Goal: Information Seeking & Learning: Learn about a topic

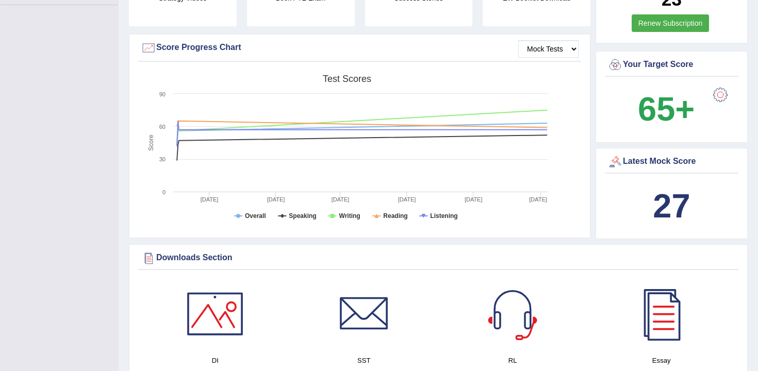
scroll to position [278, 0]
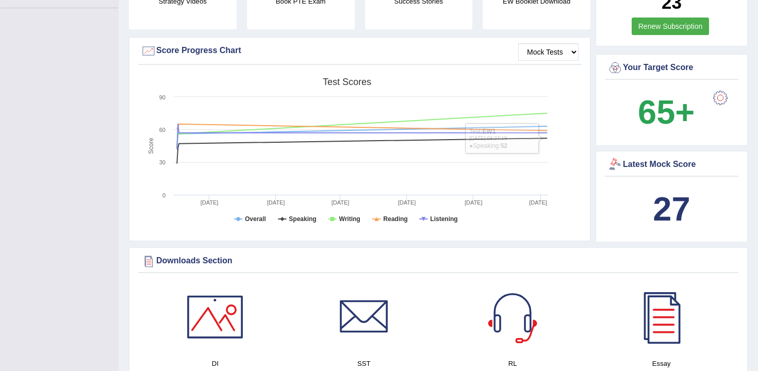
click at [655, 220] on b "27" at bounding box center [671, 209] width 37 height 38
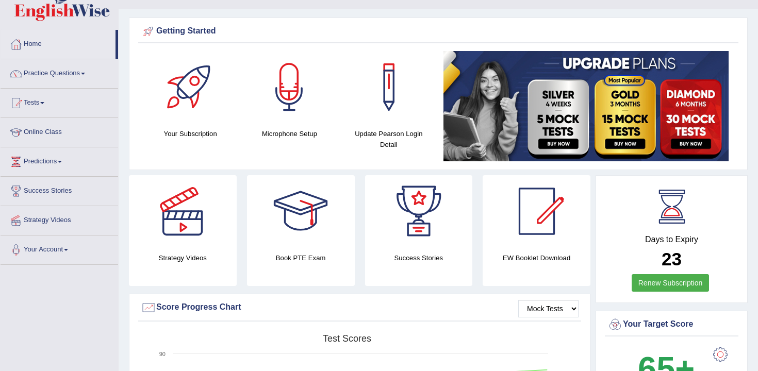
scroll to position [0, 0]
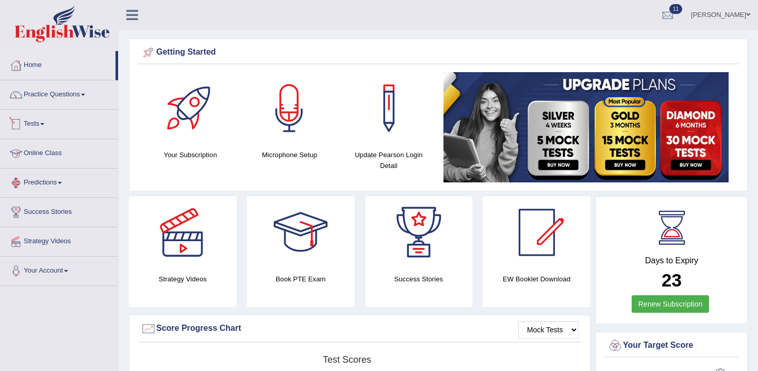
click at [42, 121] on link "Tests" at bounding box center [60, 123] width 118 height 26
click at [72, 93] on link "Practice Questions" at bounding box center [60, 93] width 118 height 26
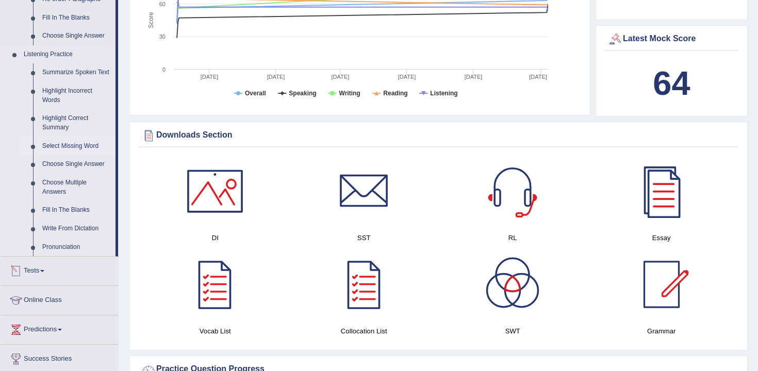
scroll to position [565, 0]
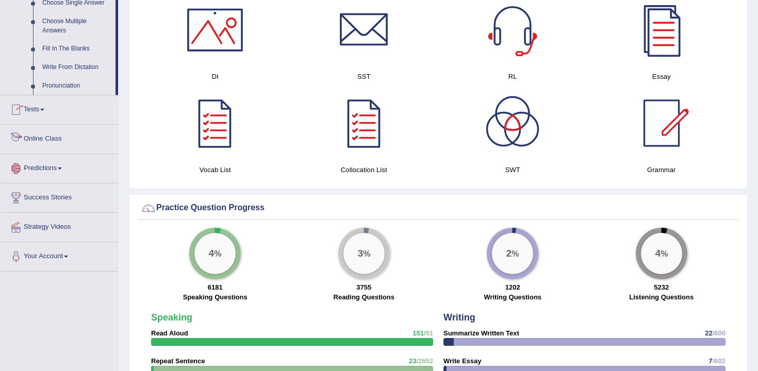
click at [44, 125] on li "Tests Take Practice Sectional Test Take Mock Test History" at bounding box center [60, 109] width 118 height 29
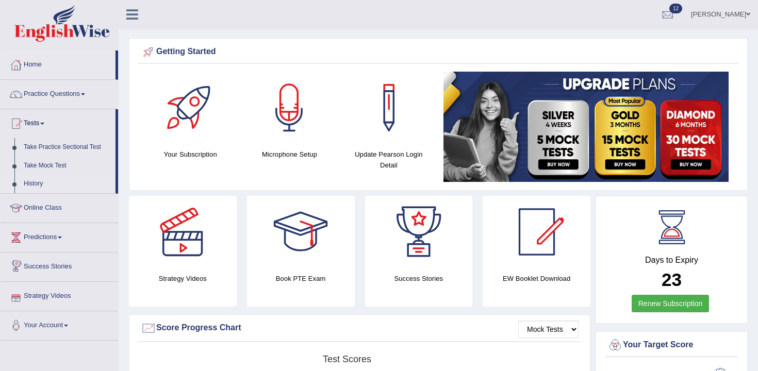
scroll to position [0, 0]
click at [34, 187] on link "History" at bounding box center [67, 184] width 96 height 19
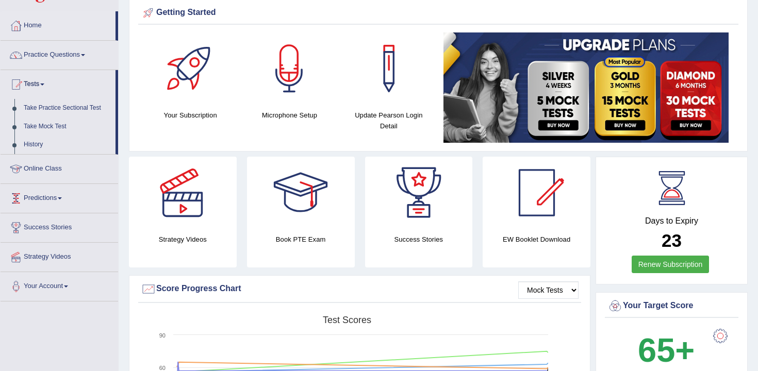
scroll to position [109, 0]
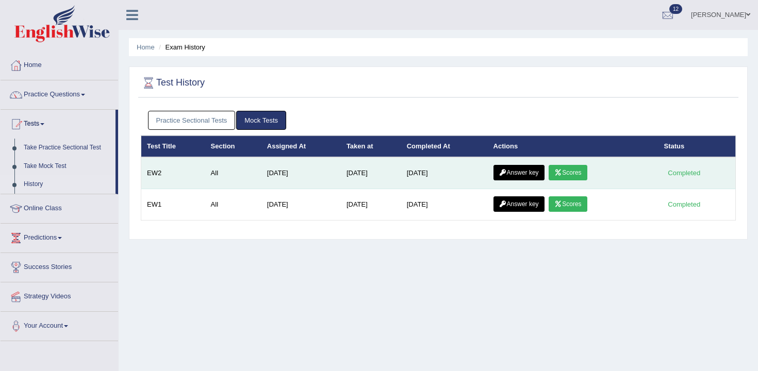
click at [519, 170] on link "Answer key" at bounding box center [518, 172] width 51 height 15
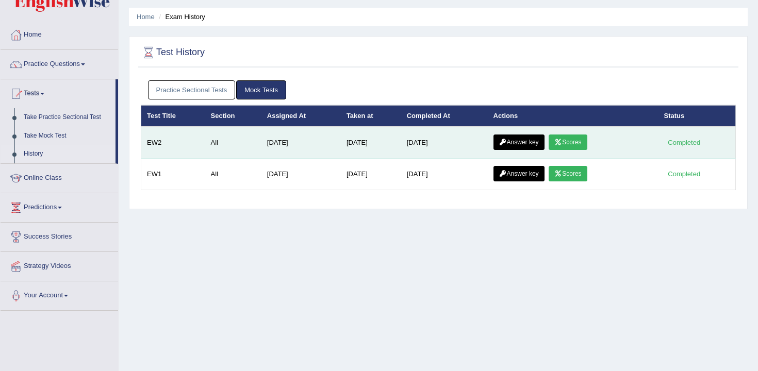
scroll to position [32, 0]
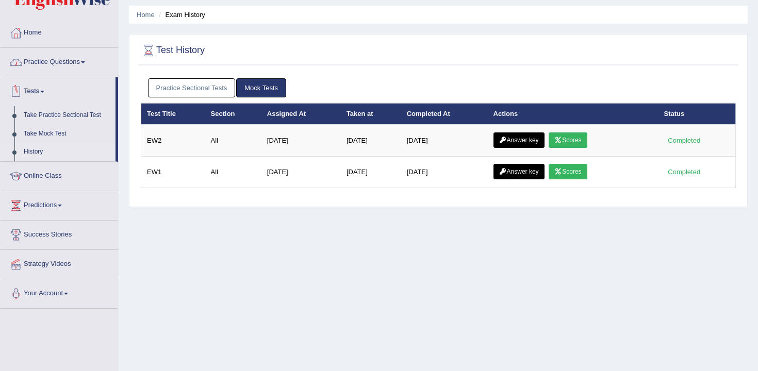
click at [57, 69] on link "Practice Questions" at bounding box center [60, 61] width 118 height 26
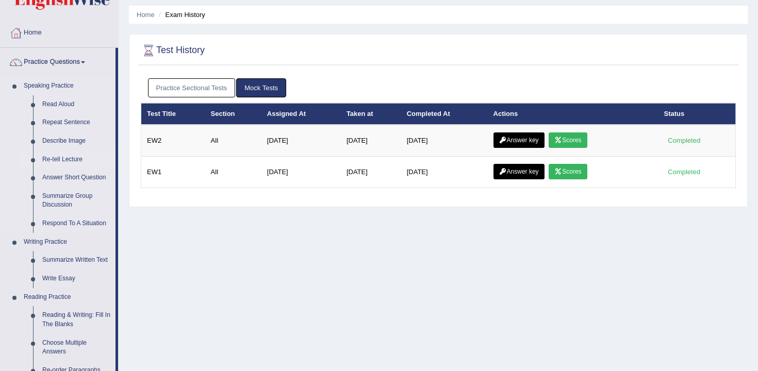
click at [69, 156] on link "Re-tell Lecture" at bounding box center [77, 160] width 78 height 19
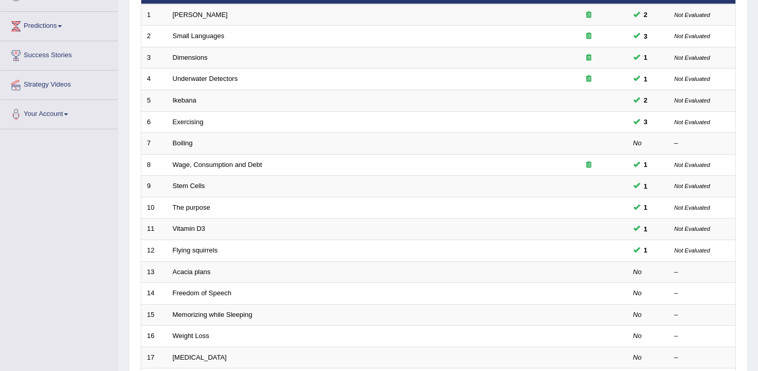
scroll to position [194, 0]
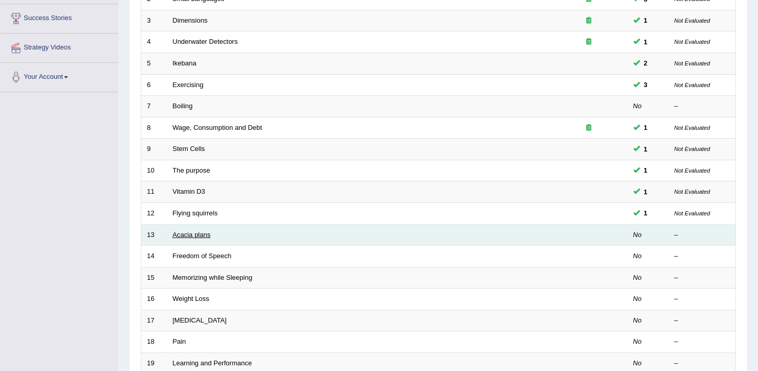
click at [203, 235] on link "Acacia plans" at bounding box center [192, 235] width 38 height 8
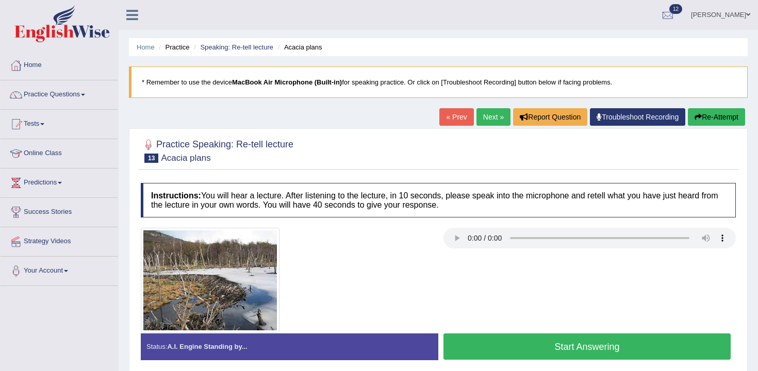
click at [546, 344] on button "Start Answering" at bounding box center [586, 347] width 287 height 26
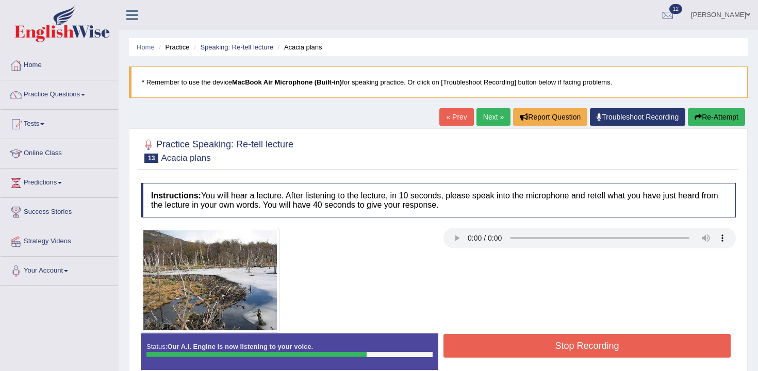
click at [627, 355] on button "Stop Recording" at bounding box center [586, 346] width 287 height 24
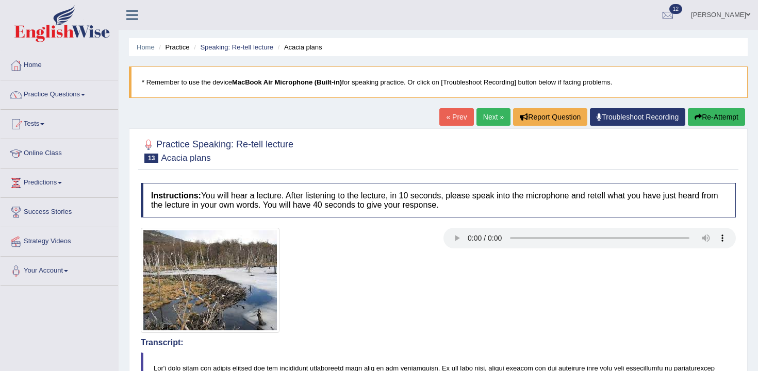
click at [487, 120] on link "Next »" at bounding box center [493, 117] width 34 height 18
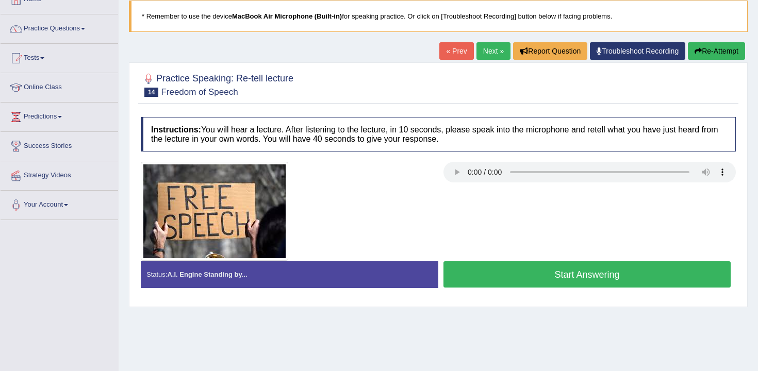
scroll to position [60, 0]
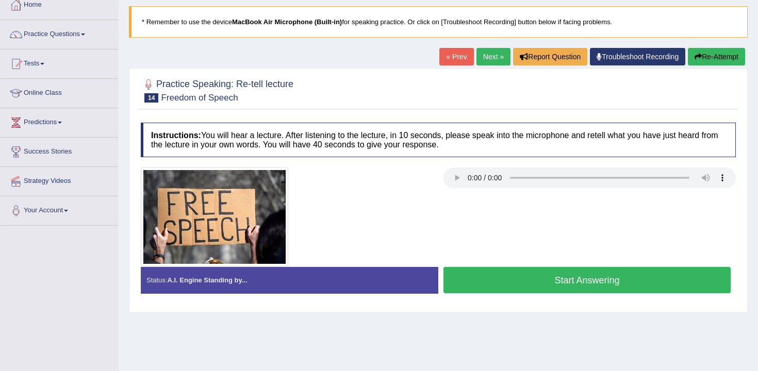
click at [508, 288] on button "Start Answering" at bounding box center [586, 280] width 287 height 26
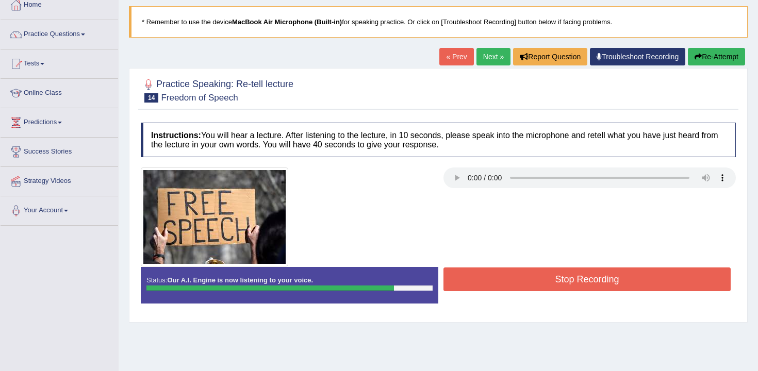
click at [508, 277] on button "Stop Recording" at bounding box center [586, 280] width 287 height 24
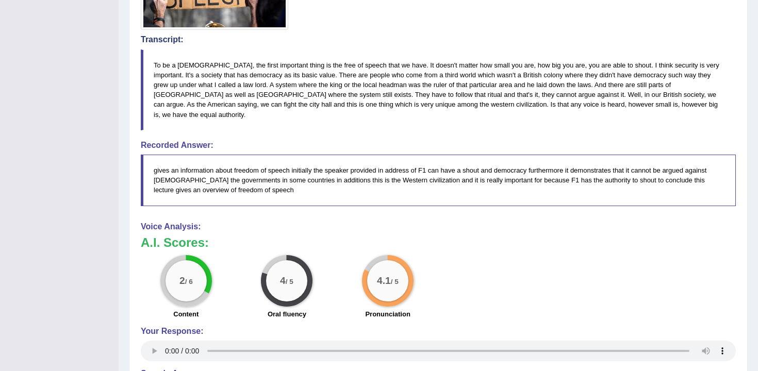
scroll to position [0, 0]
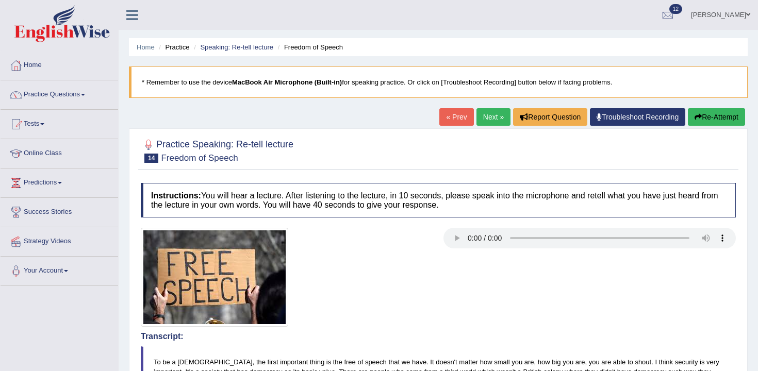
click at [487, 109] on link "Next »" at bounding box center [493, 117] width 34 height 18
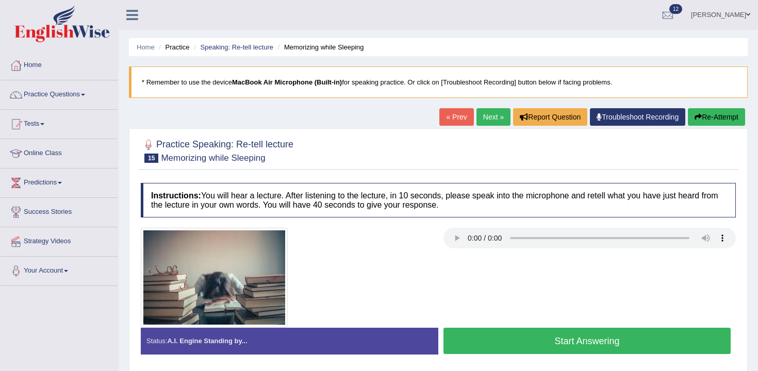
click at [439, 236] on div at bounding box center [589, 239] width 303 height 23
click at [629, 341] on button "Start Answering" at bounding box center [586, 341] width 287 height 26
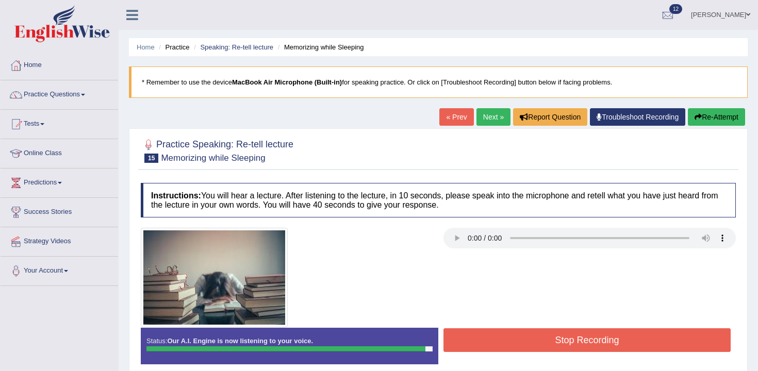
click at [637, 341] on button "Stop Recording" at bounding box center [586, 340] width 287 height 24
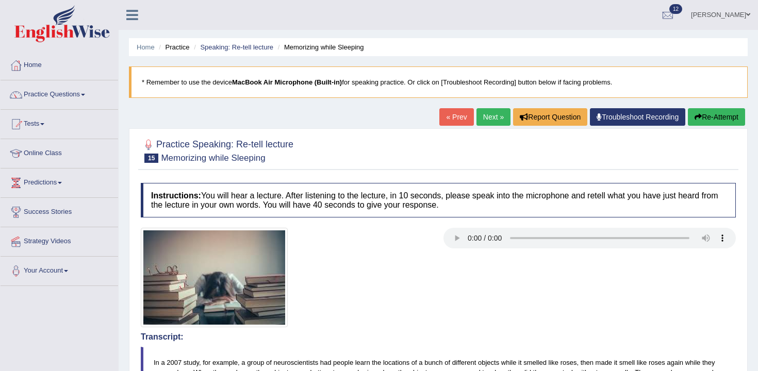
click at [509, 198] on h4 "Instructions: You will hear a lecture. After listening to the lecture, in 10 se…" at bounding box center [438, 200] width 595 height 35
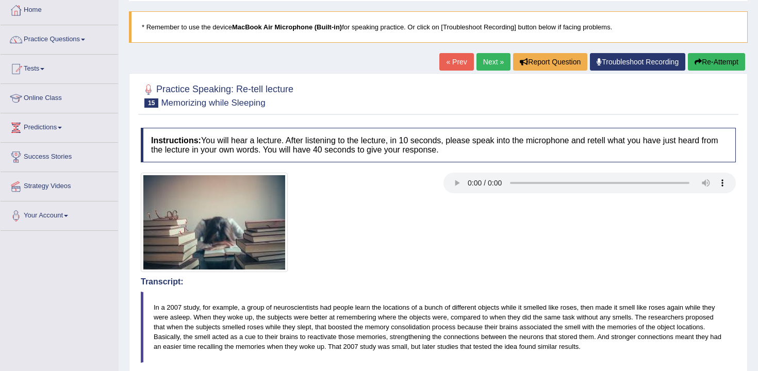
scroll to position [47, 0]
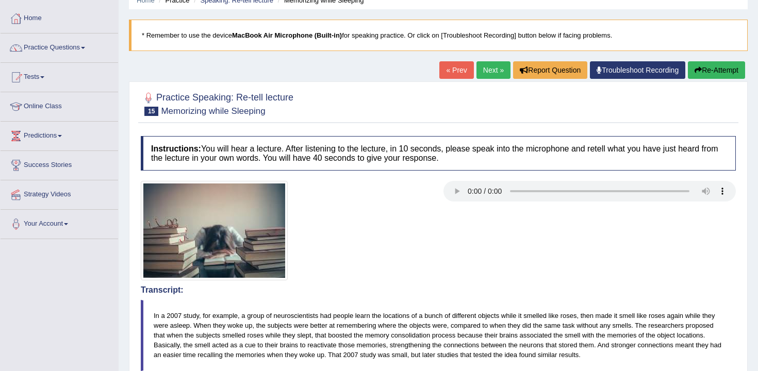
click at [724, 77] on button "Re-Attempt" at bounding box center [716, 70] width 57 height 18
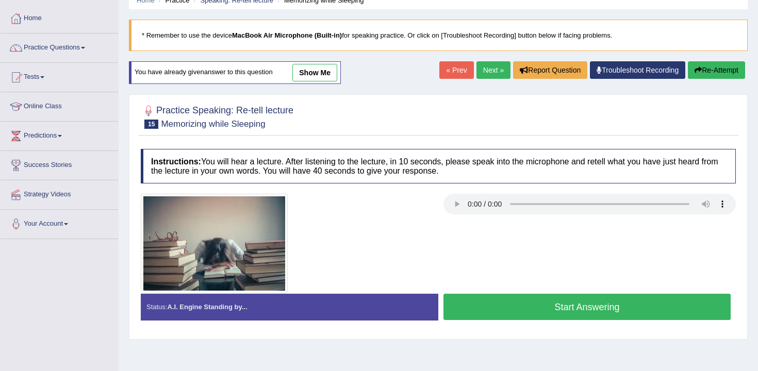
click at [519, 294] on div "Created with Highcharts 7.1.2 Great Too slow Too fast Time Speech pace meter: 0…" at bounding box center [589, 293] width 303 height 1
click at [524, 304] on button "Start Answering" at bounding box center [586, 307] width 287 height 26
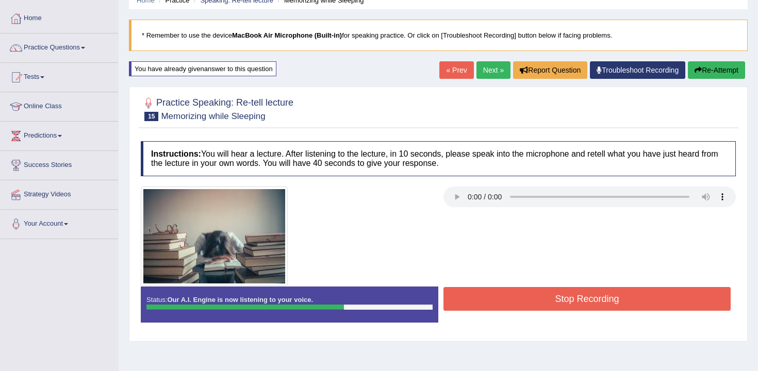
click at [491, 301] on button "Stop Recording" at bounding box center [586, 299] width 287 height 24
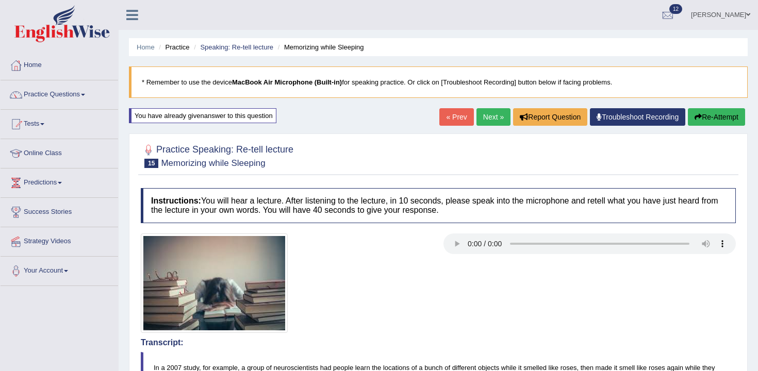
click at [478, 128] on div "« Prev Next » Report Question Troubleshoot Recording Re-Attempt" at bounding box center [593, 118] width 308 height 20
click at [485, 117] on link "Next »" at bounding box center [493, 117] width 34 height 18
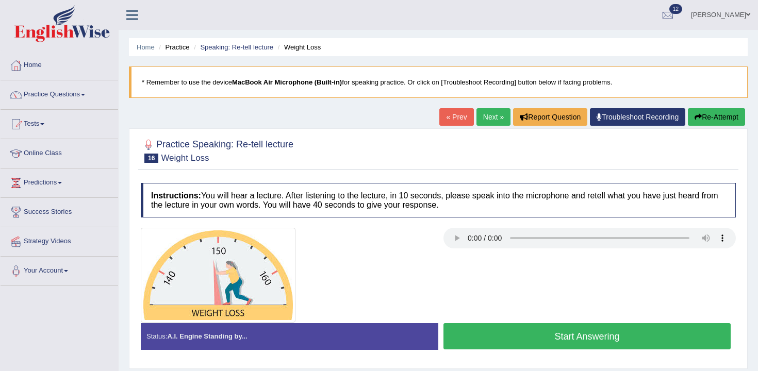
click at [583, 332] on button "Start Answering" at bounding box center [586, 336] width 287 height 26
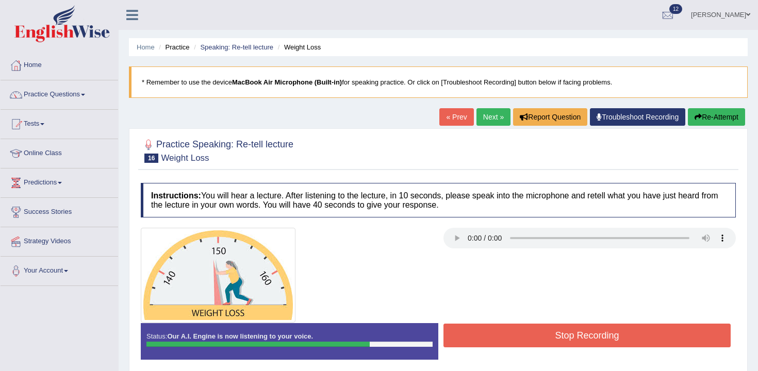
click at [576, 332] on button "Stop Recording" at bounding box center [586, 336] width 287 height 24
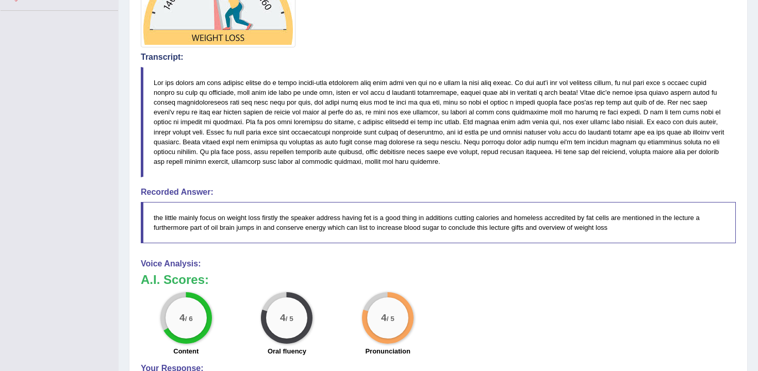
scroll to position [48, 0]
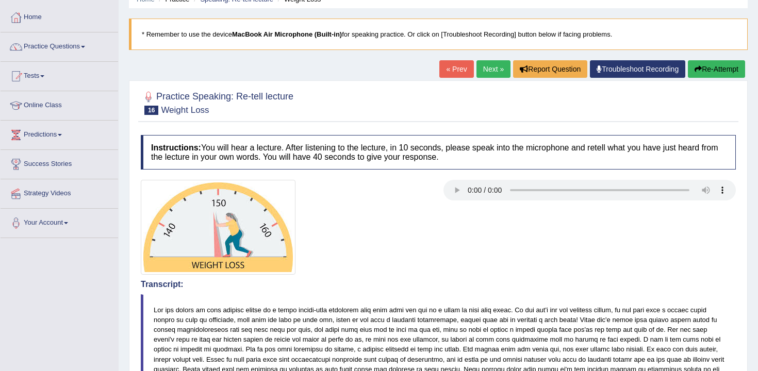
click at [486, 64] on link "Next »" at bounding box center [493, 69] width 34 height 18
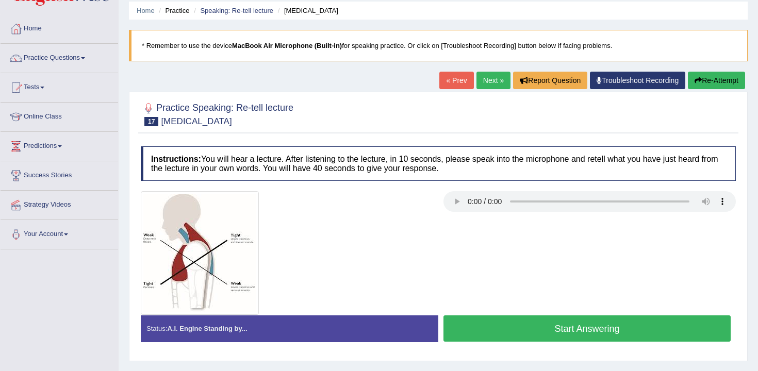
scroll to position [41, 0]
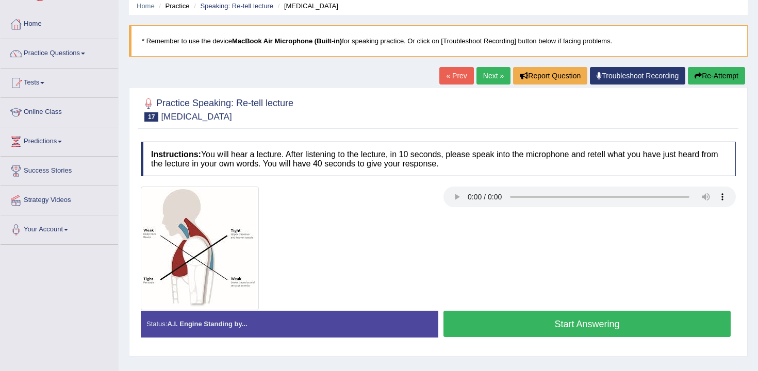
click at [574, 327] on button "Start Answering" at bounding box center [586, 324] width 287 height 26
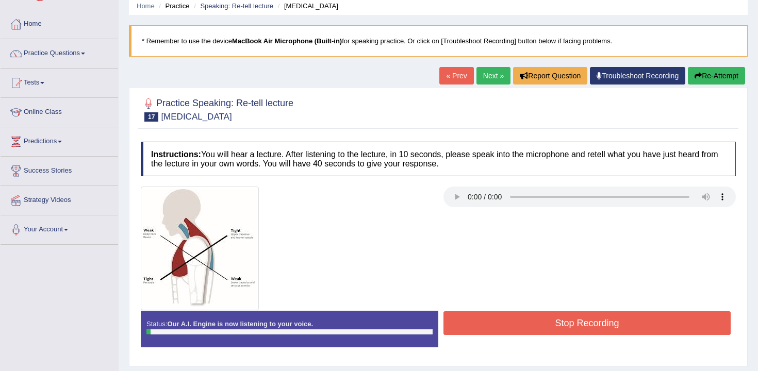
click at [574, 327] on button "Stop Recording" at bounding box center [586, 323] width 287 height 24
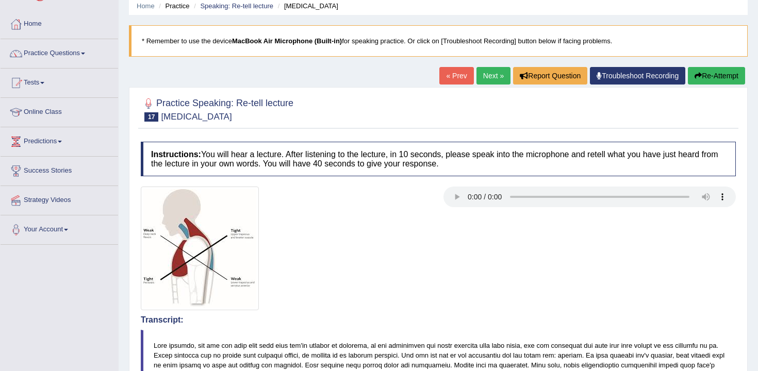
click at [705, 79] on button "Re-Attempt" at bounding box center [716, 76] width 57 height 18
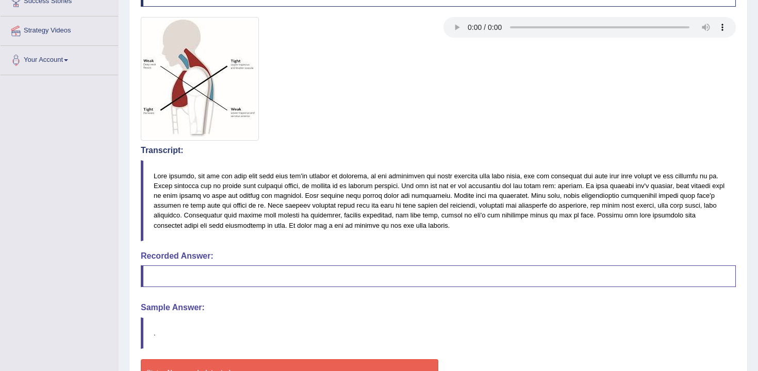
scroll to position [288, 0]
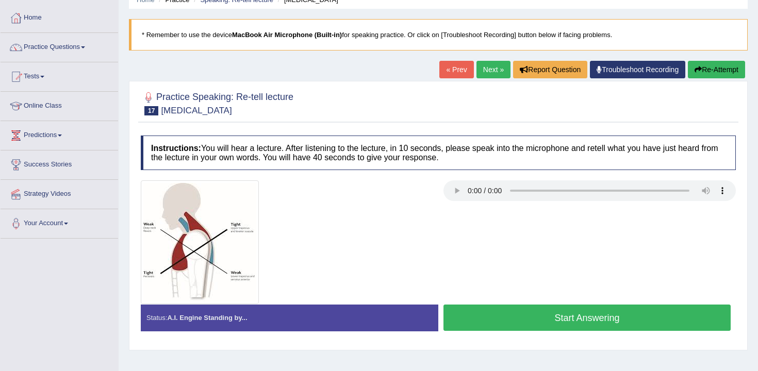
scroll to position [48, 0]
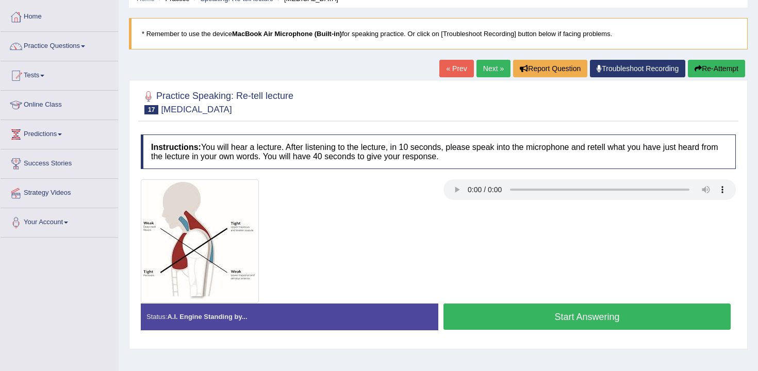
click at [583, 307] on button "Start Answering" at bounding box center [586, 317] width 287 height 26
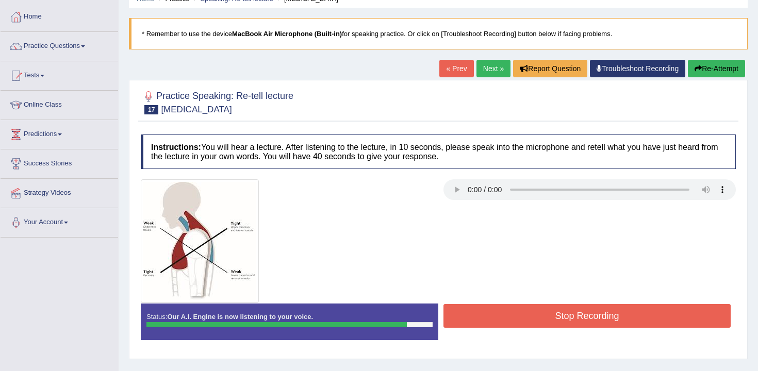
click at [630, 323] on button "Stop Recording" at bounding box center [586, 316] width 287 height 24
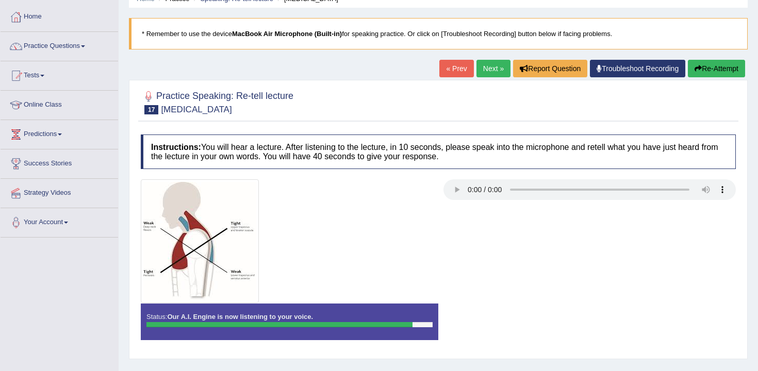
scroll to position [170, 0]
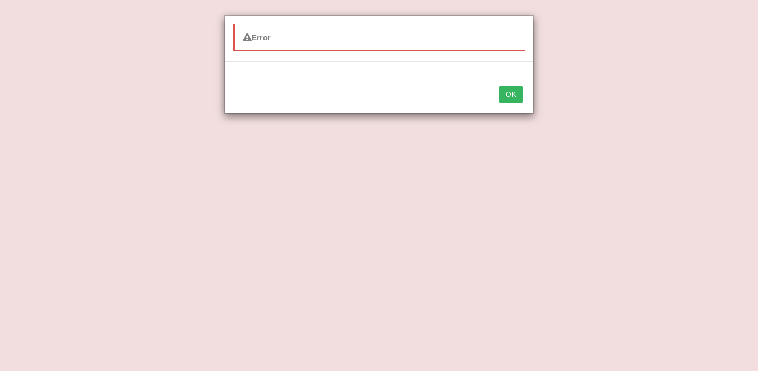
click at [515, 103] on div "OK" at bounding box center [379, 95] width 308 height 36
click at [508, 92] on button "OK" at bounding box center [511, 95] width 24 height 18
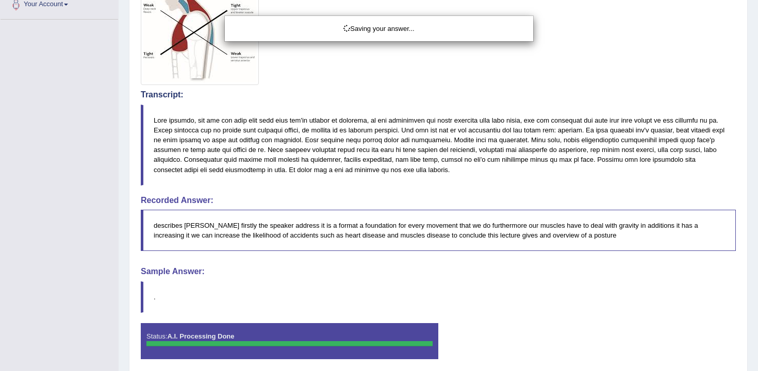
scroll to position [308, 0]
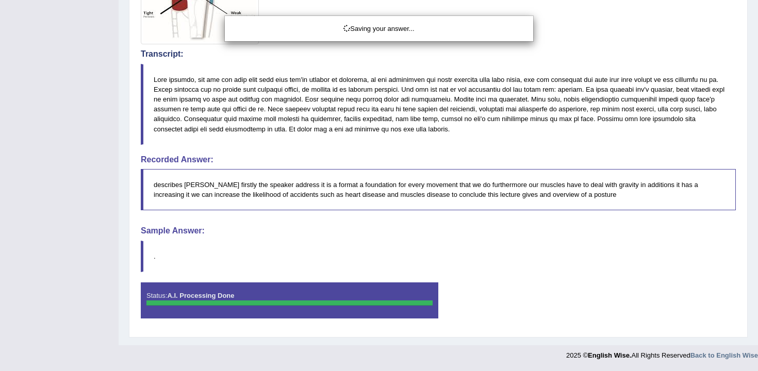
click at [725, 14] on div "Saving your answer..." at bounding box center [379, 185] width 758 height 371
